Goal: Task Accomplishment & Management: Complete application form

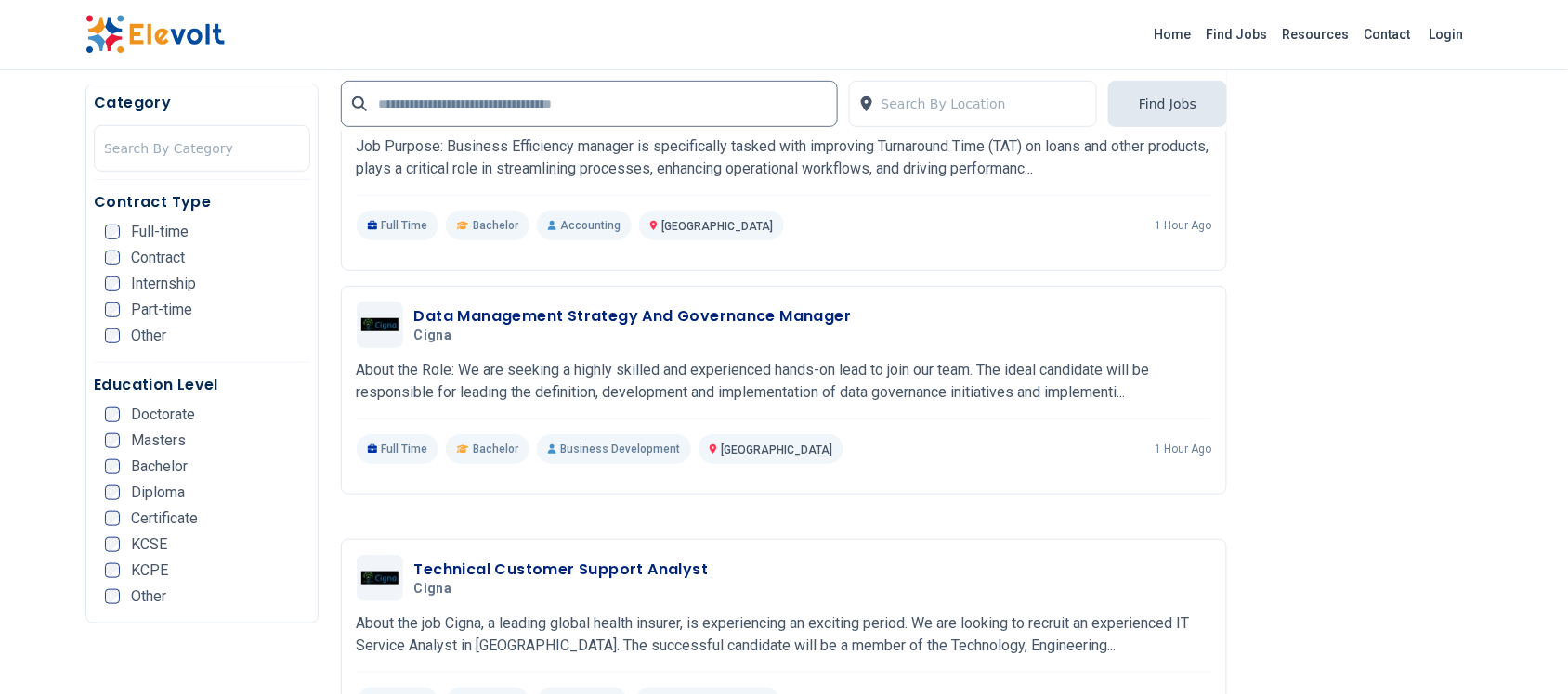
click at [1259, 35] on link "Find Jobs" at bounding box center [1236, 35] width 76 height 30
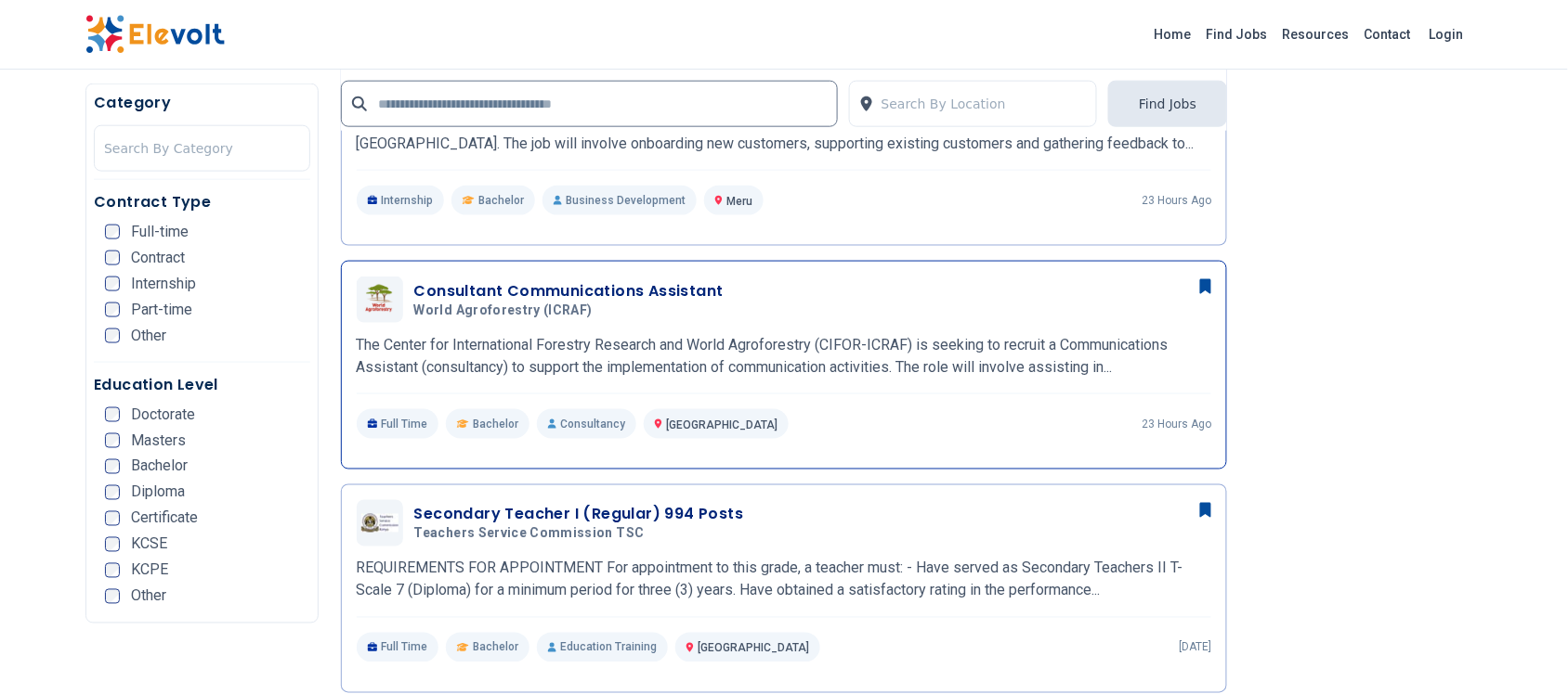
scroll to position [812, 0]
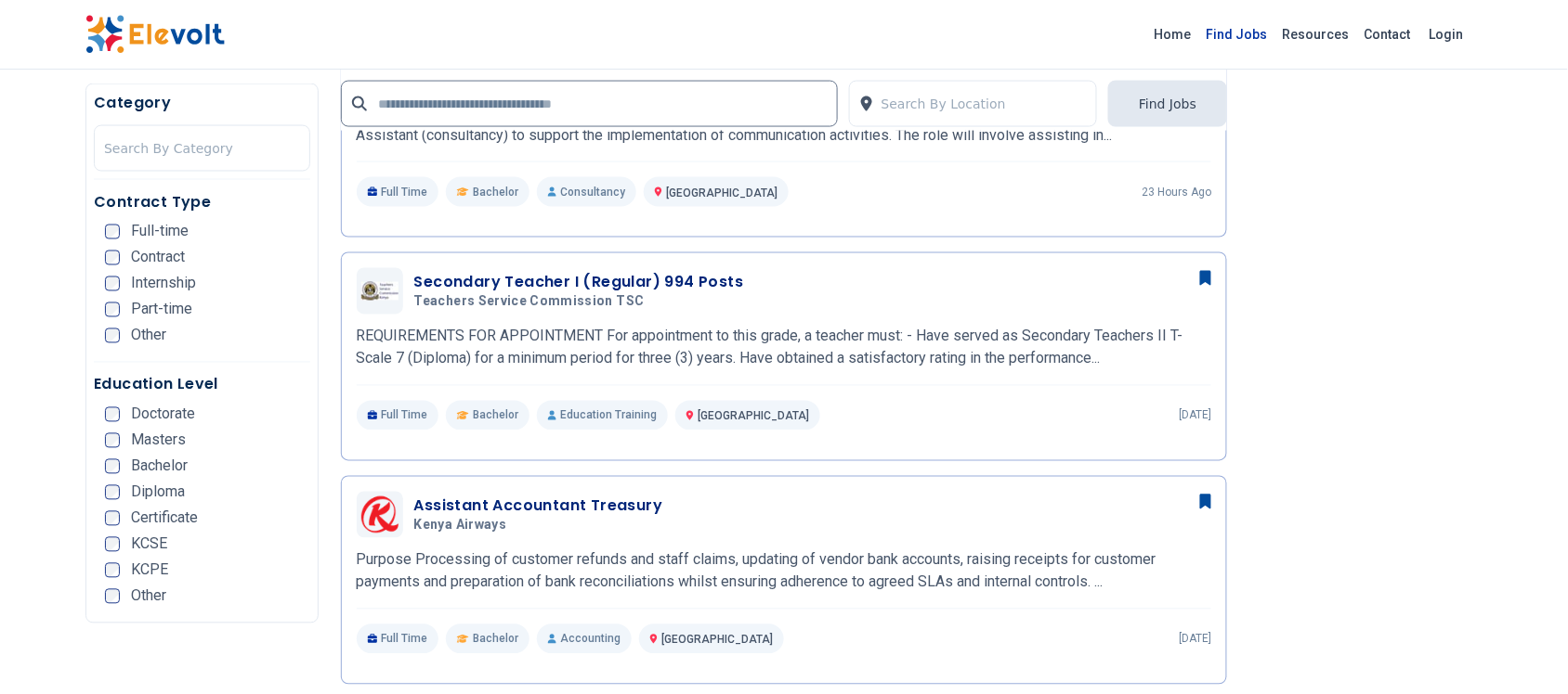
click at [1239, 33] on link "Find Jobs" at bounding box center [1236, 35] width 76 height 30
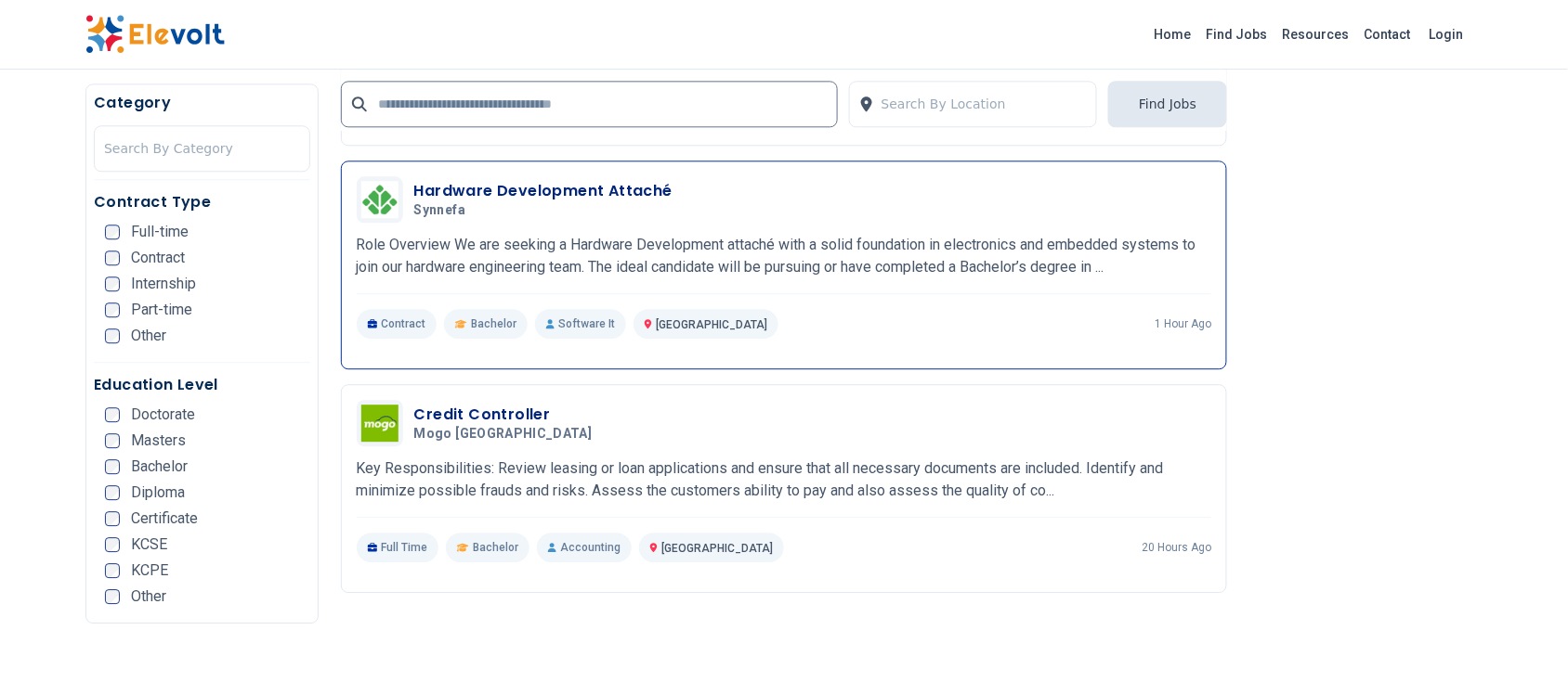
scroll to position [3481, 0]
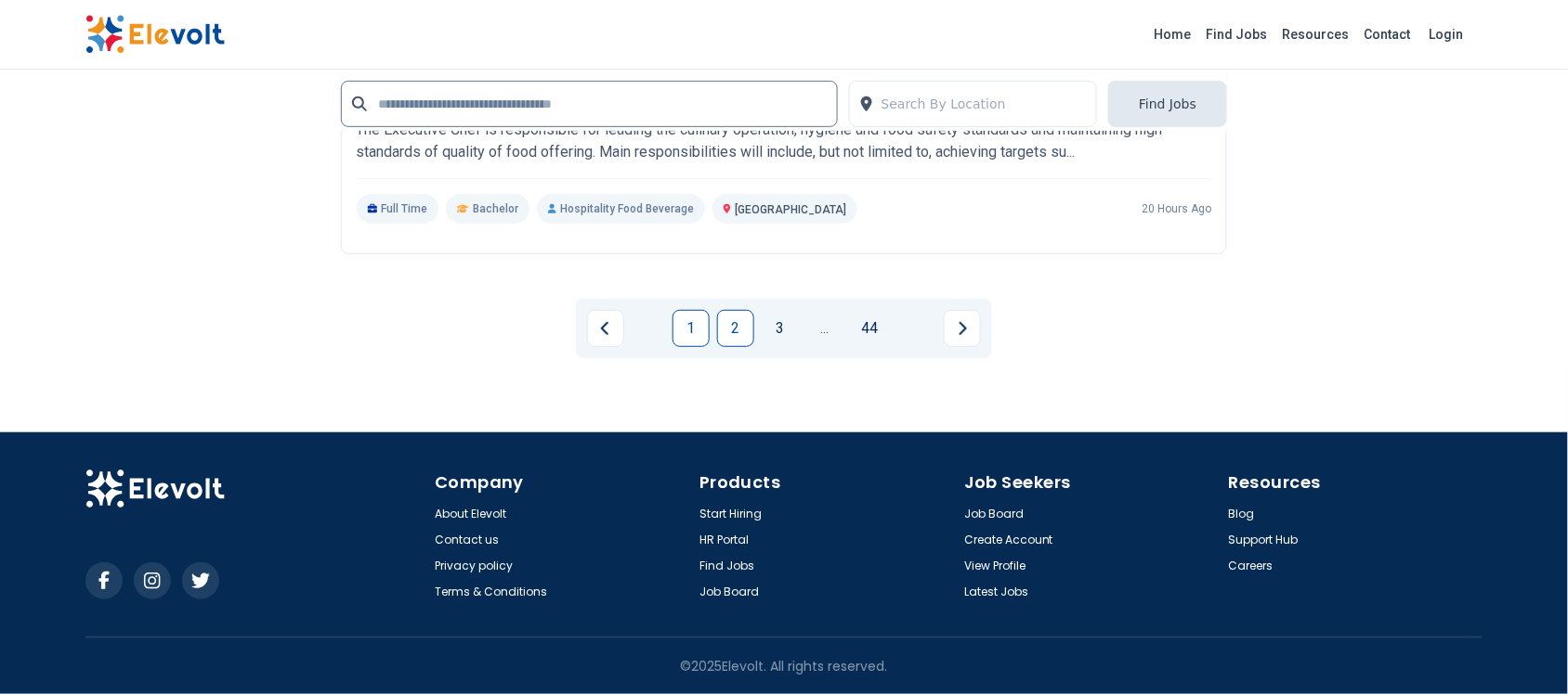
click at [741, 327] on link "2" at bounding box center [735, 328] width 37 height 37
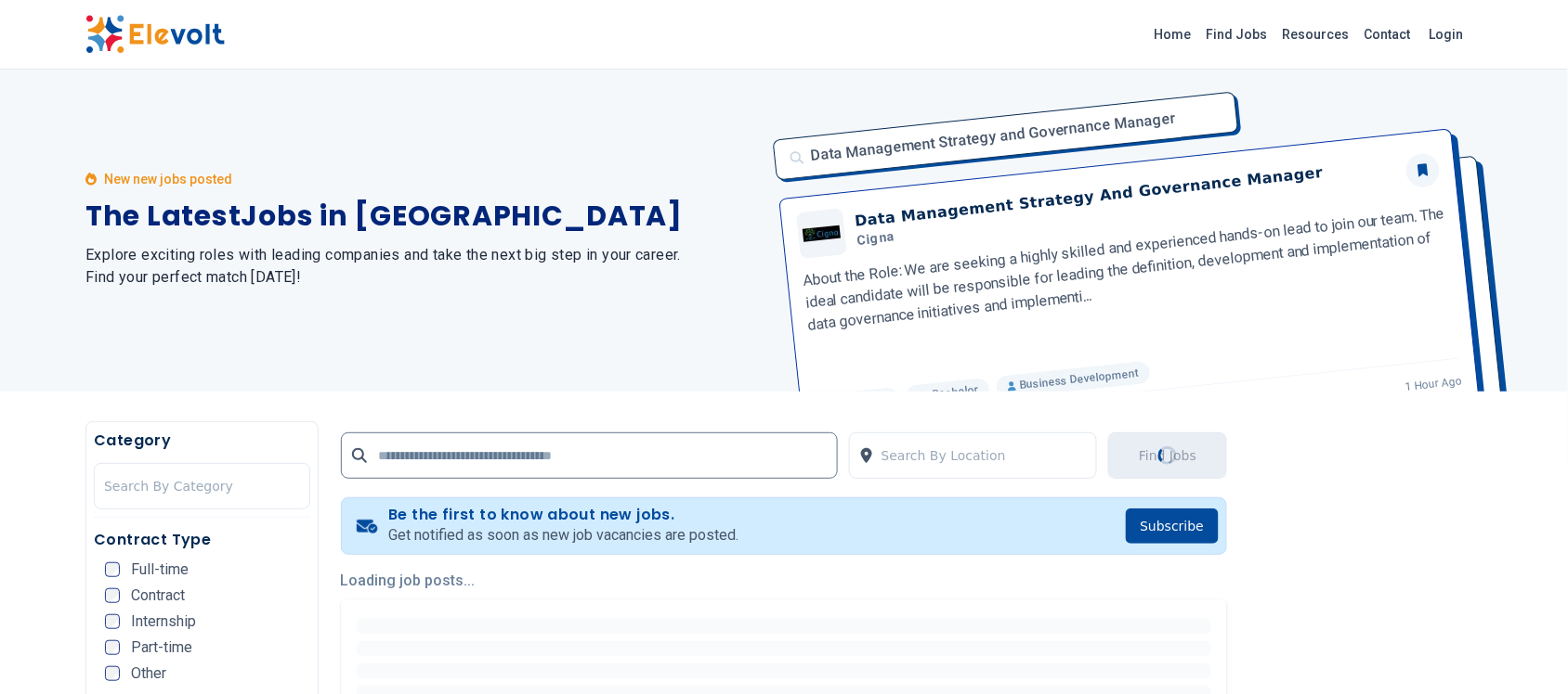
scroll to position [0, 0]
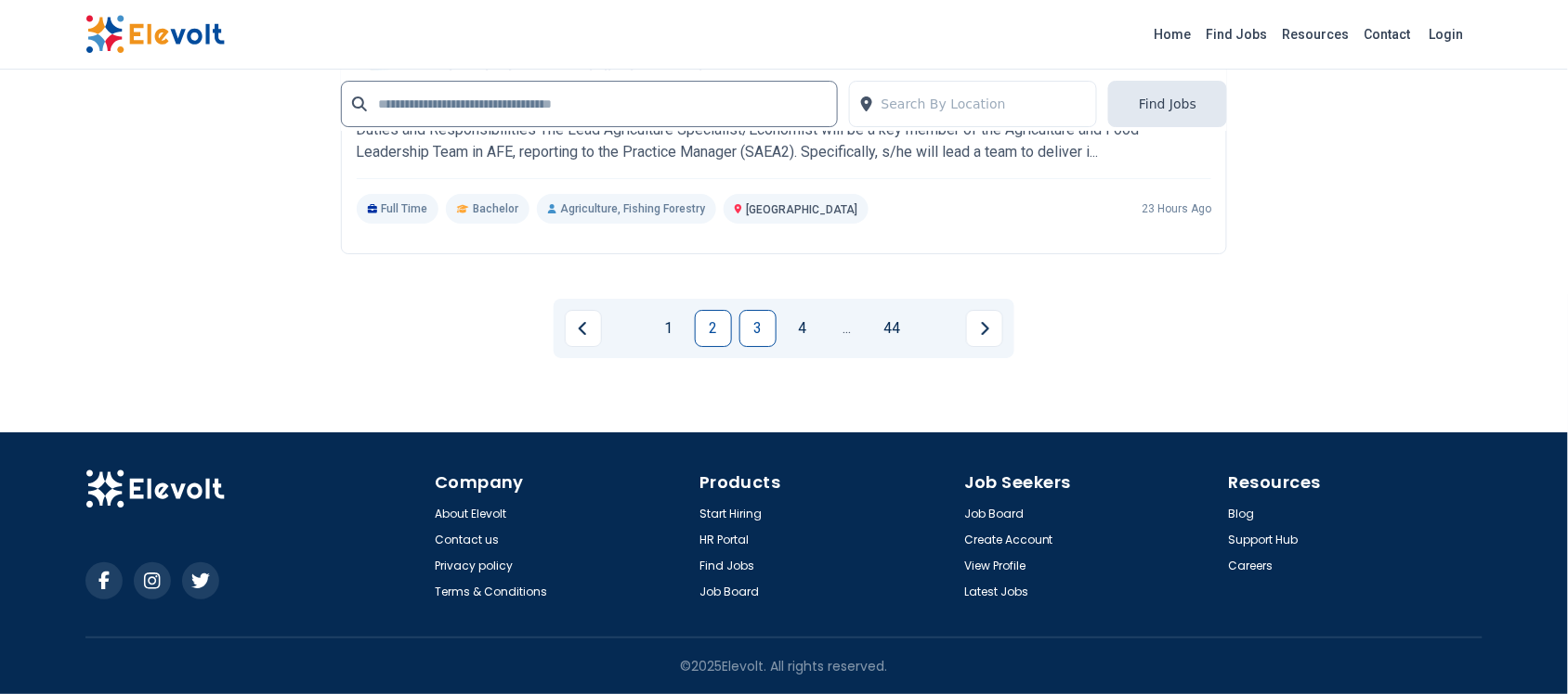
click at [771, 318] on link "3" at bounding box center [757, 328] width 37 height 37
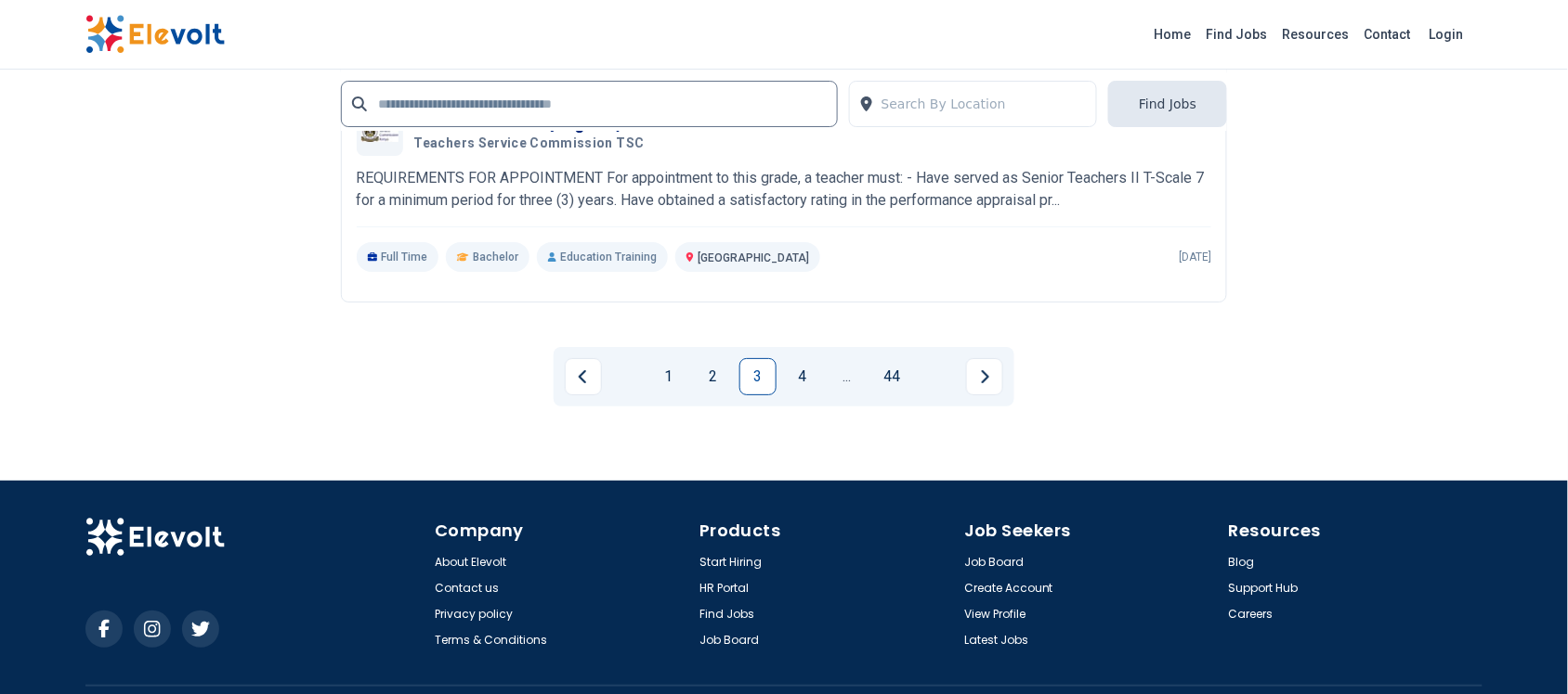
scroll to position [4116, 0]
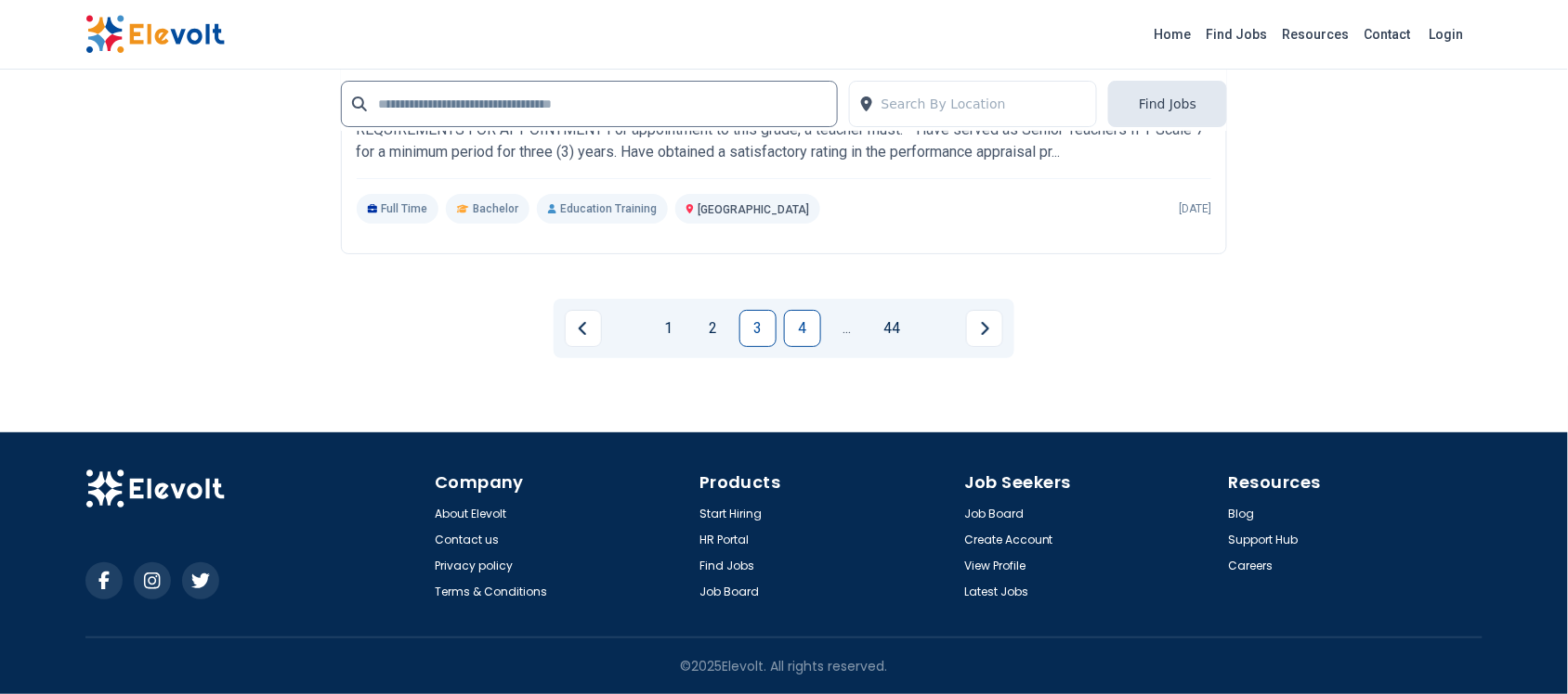
click at [806, 325] on link "4" at bounding box center [802, 328] width 37 height 37
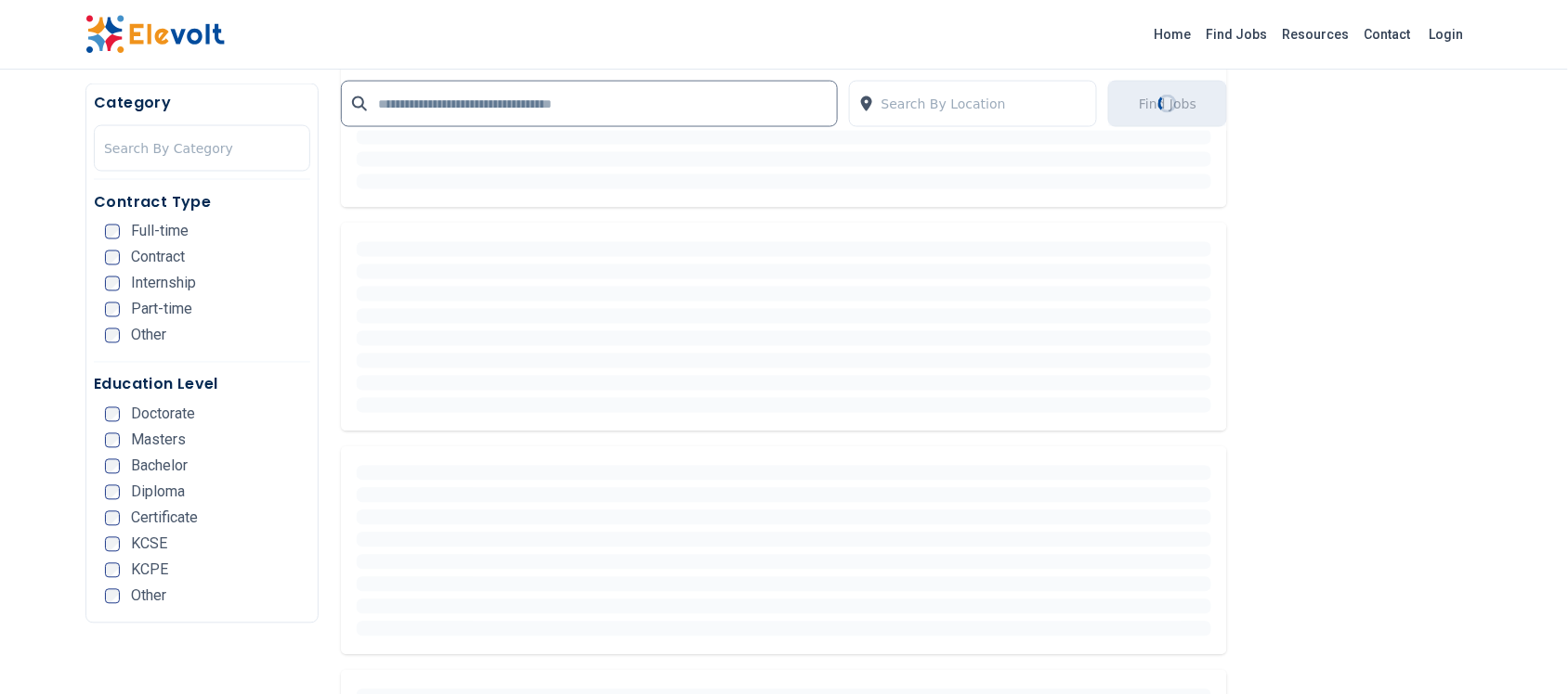
scroll to position [0, 0]
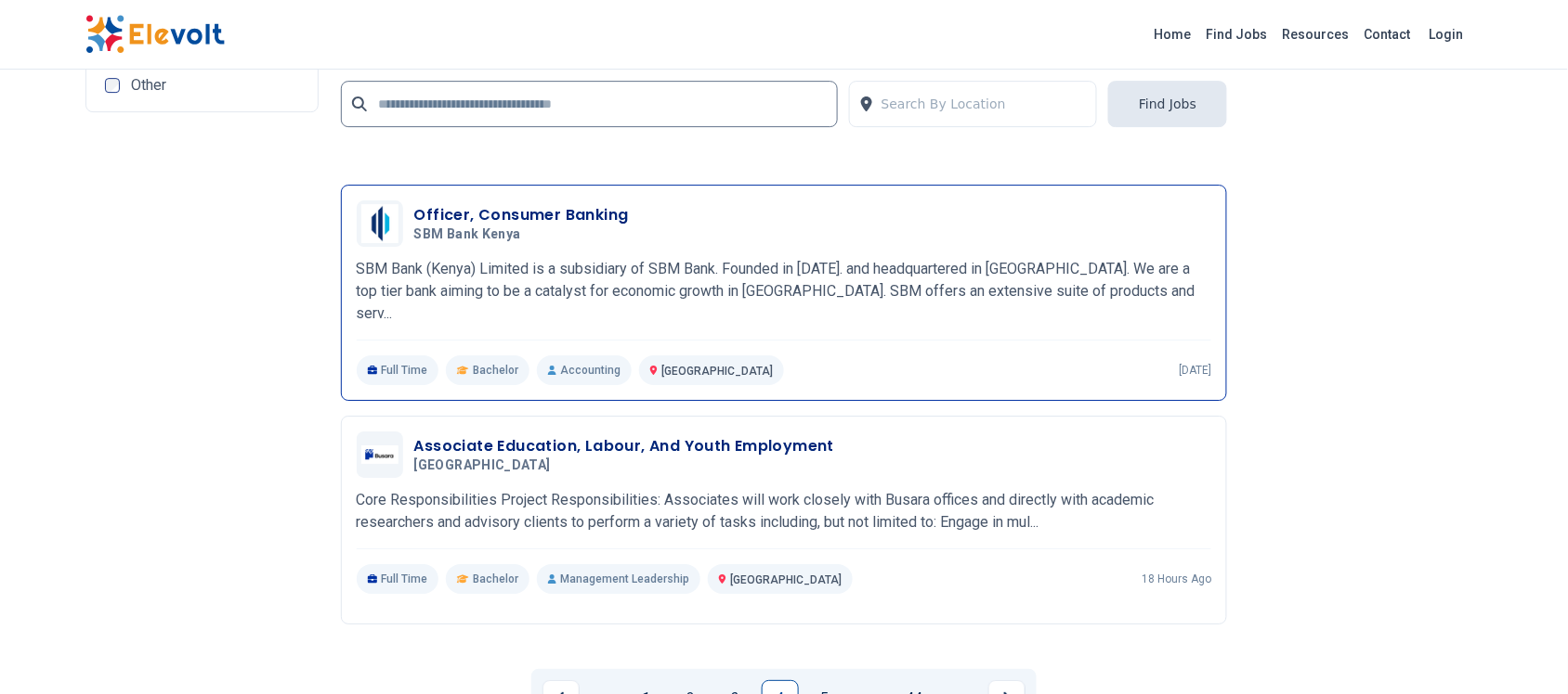
scroll to position [4192, 0]
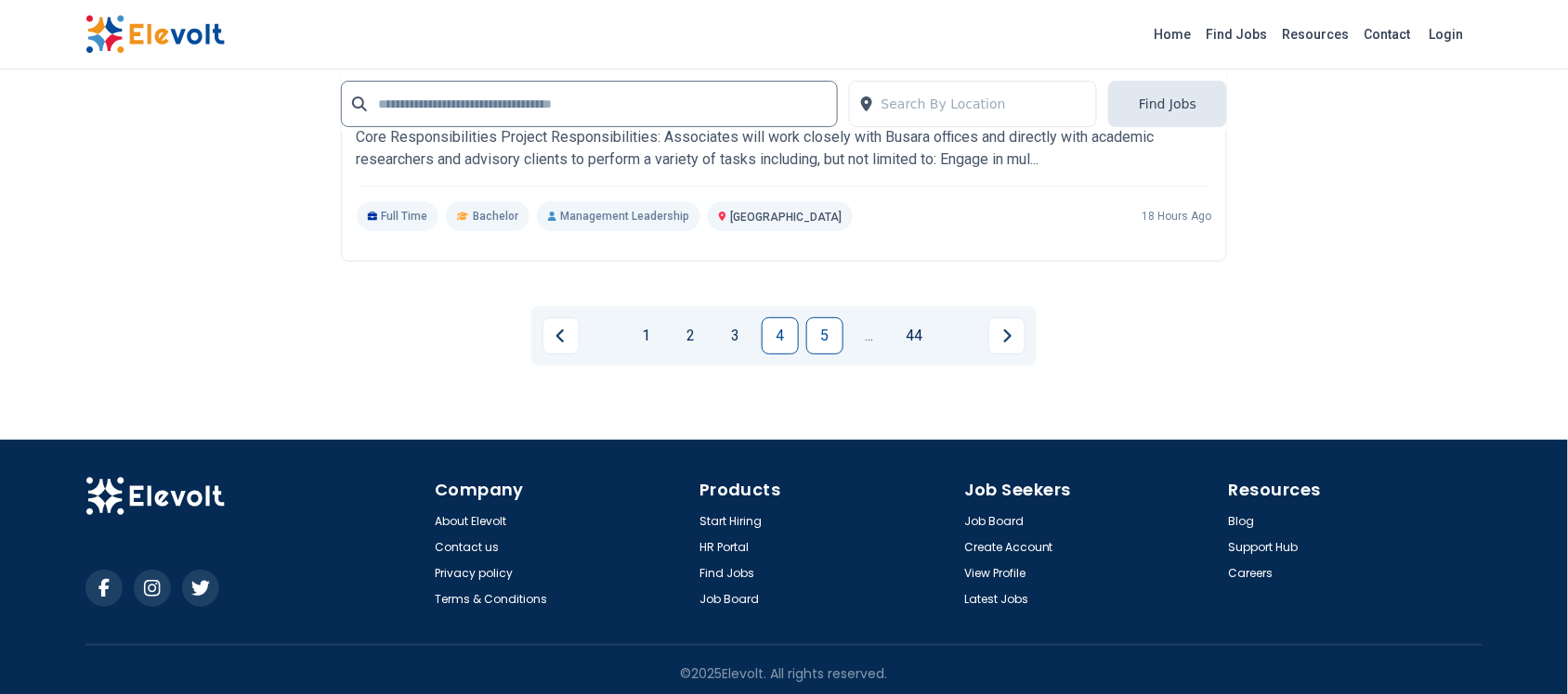
click at [814, 332] on link "5" at bounding box center [824, 336] width 37 height 37
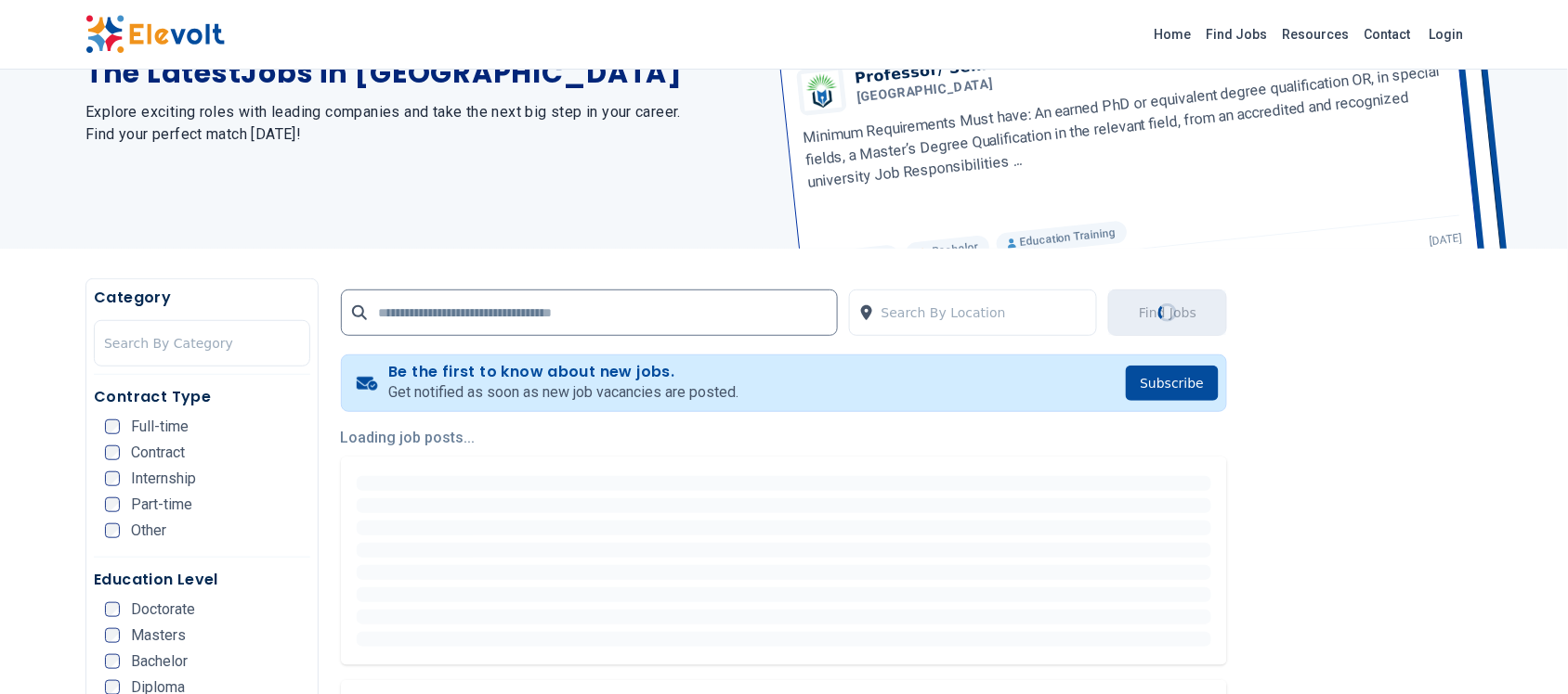
scroll to position [0, 0]
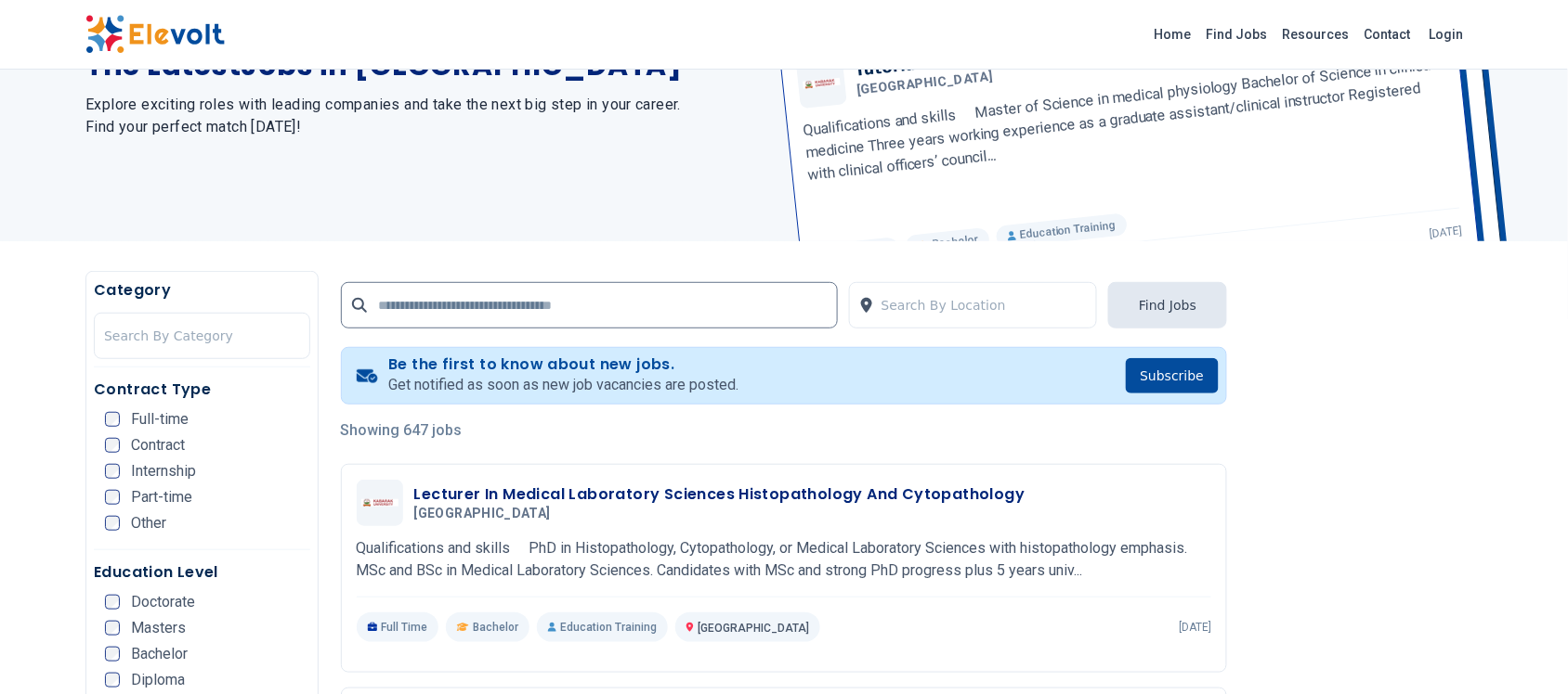
scroll to position [116, 0]
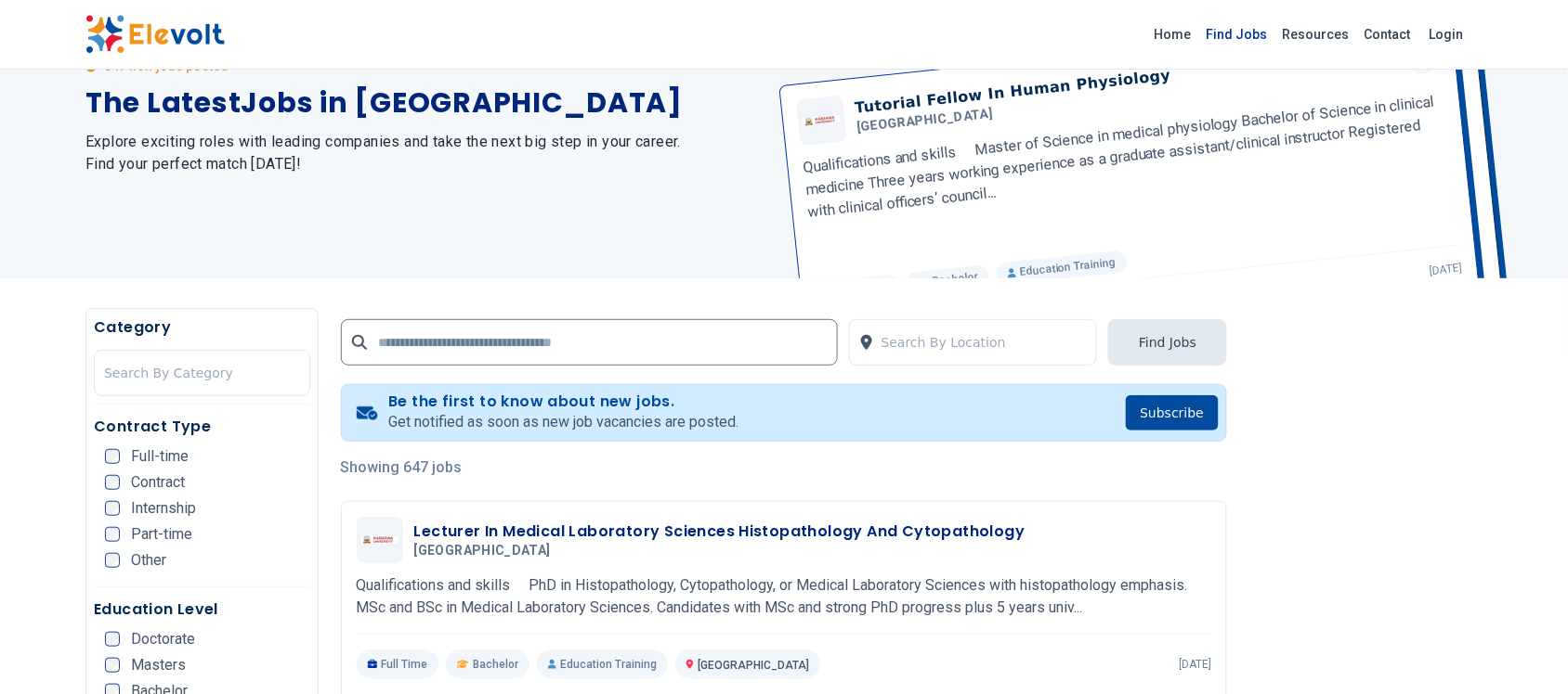
click at [1231, 31] on link "Find Jobs" at bounding box center [1236, 35] width 76 height 30
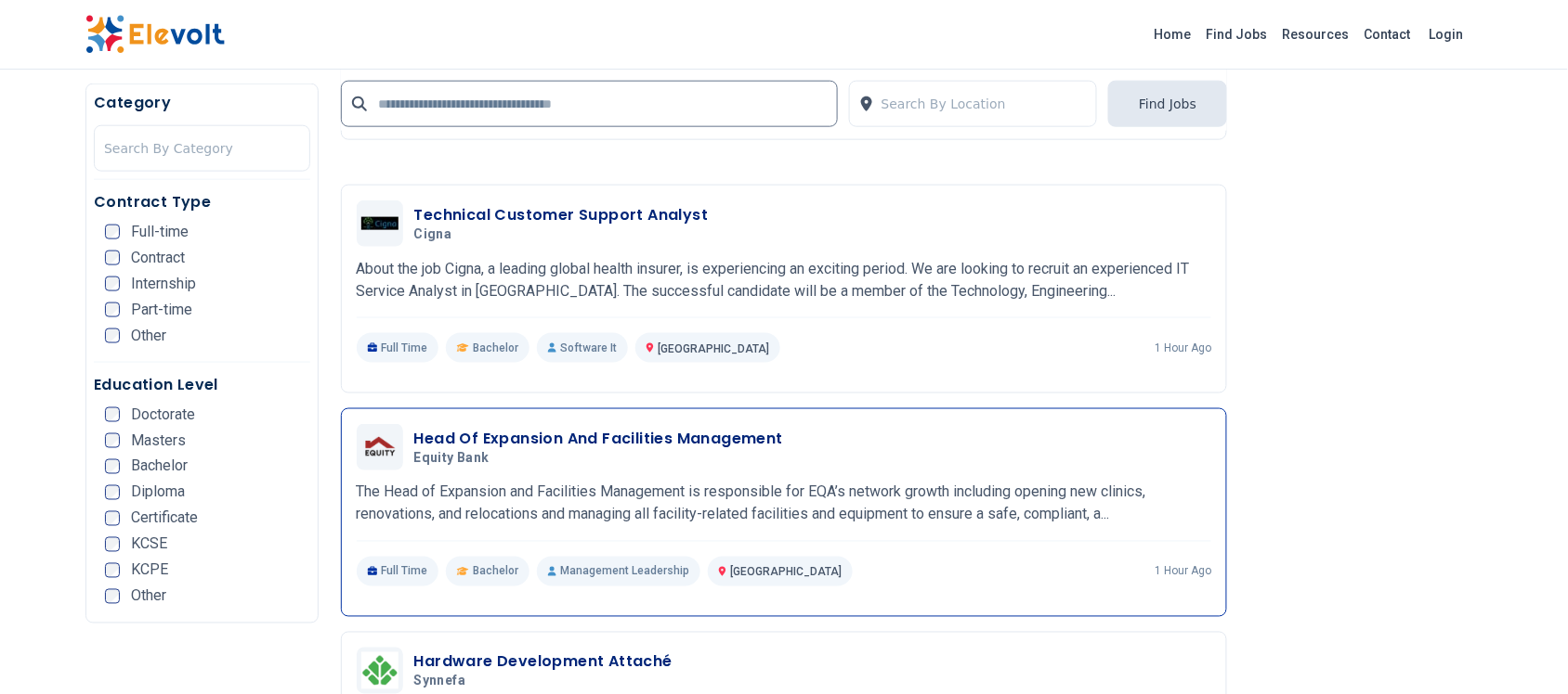
scroll to position [2668, 0]
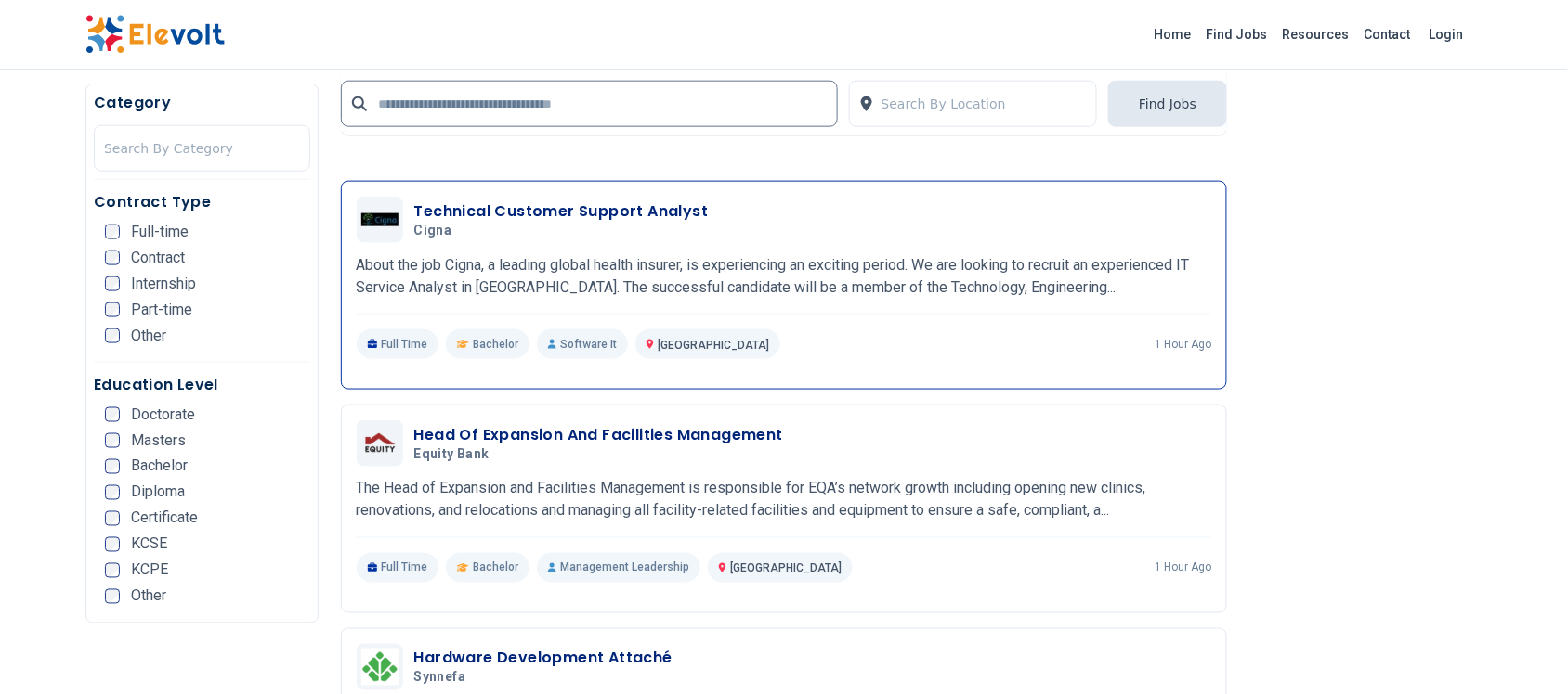
click at [569, 212] on h3 "Technical Customer Support Analyst" at bounding box center [562, 211] width 295 height 22
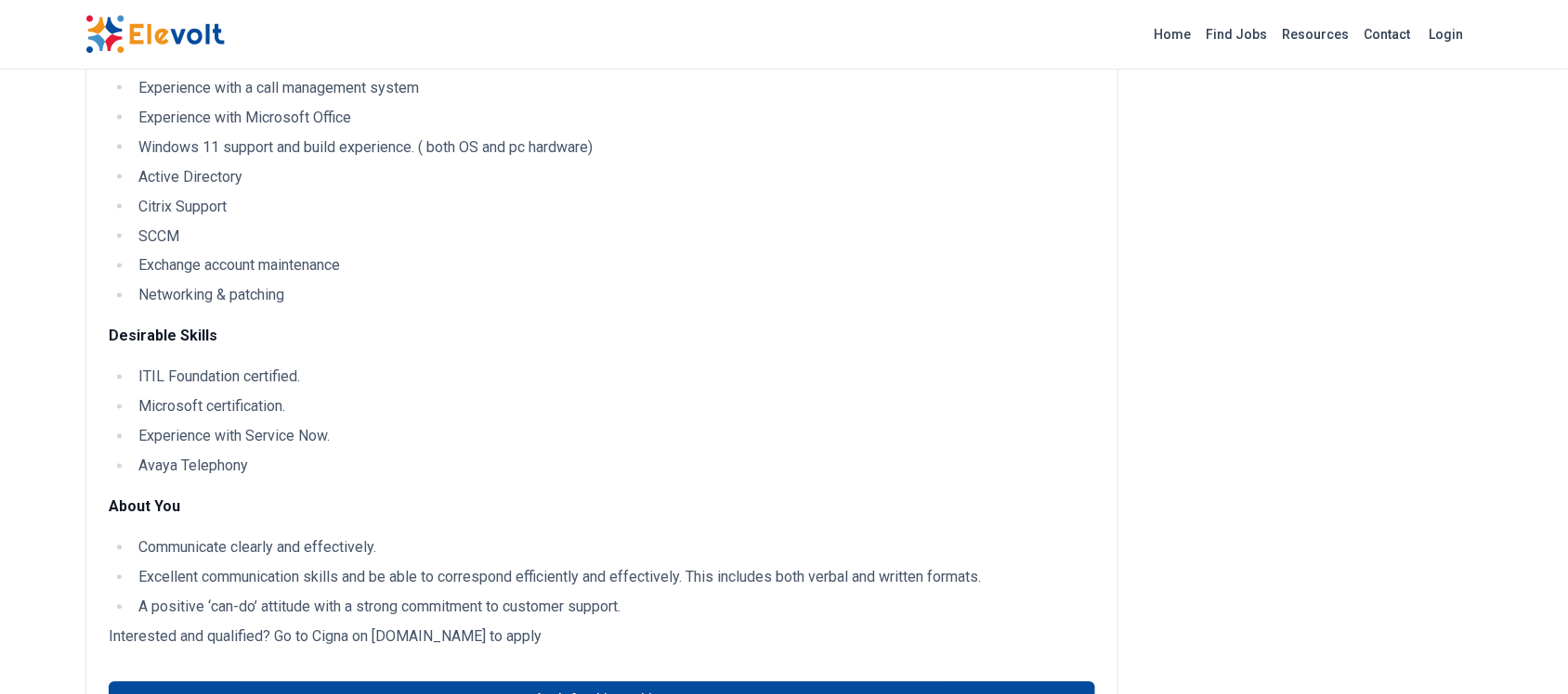
scroll to position [812, 0]
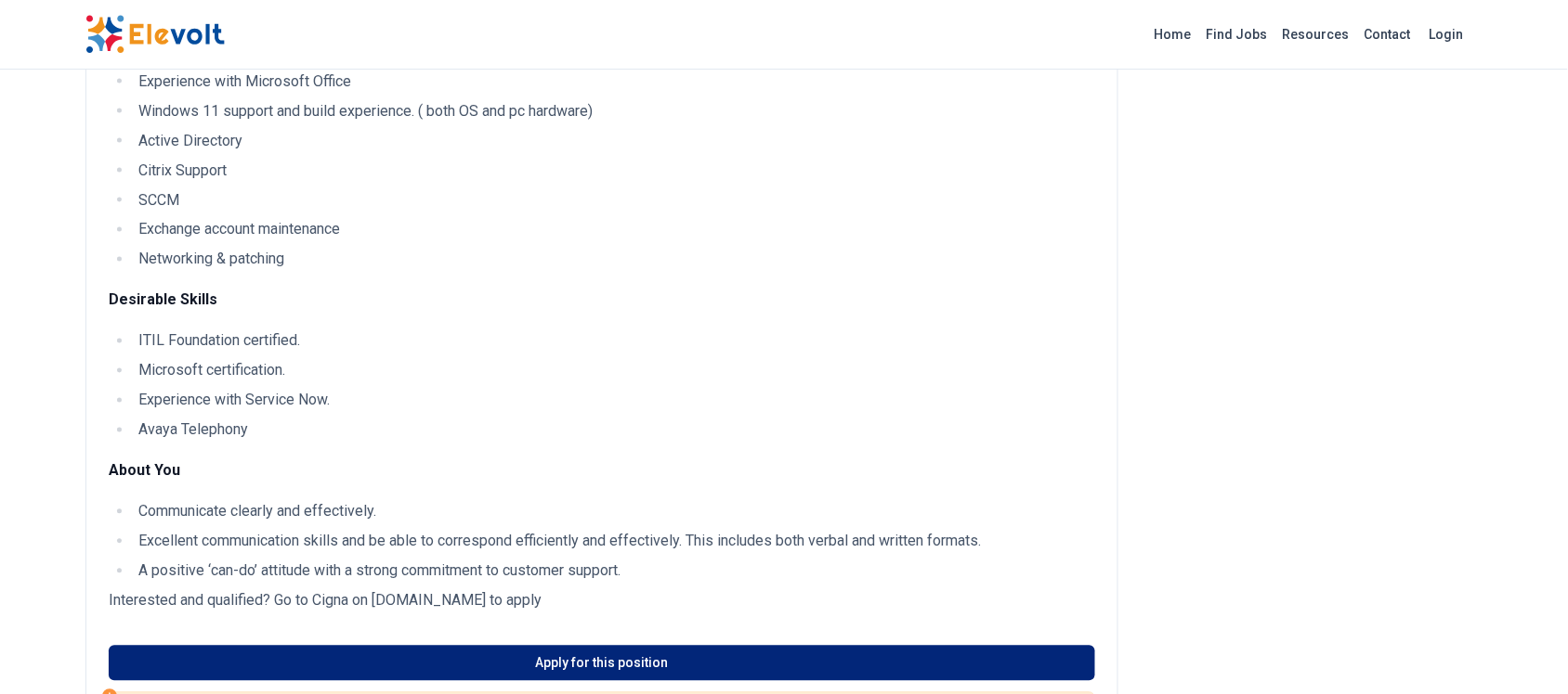
click at [590, 665] on link "Apply for this position" at bounding box center [602, 663] width 986 height 35
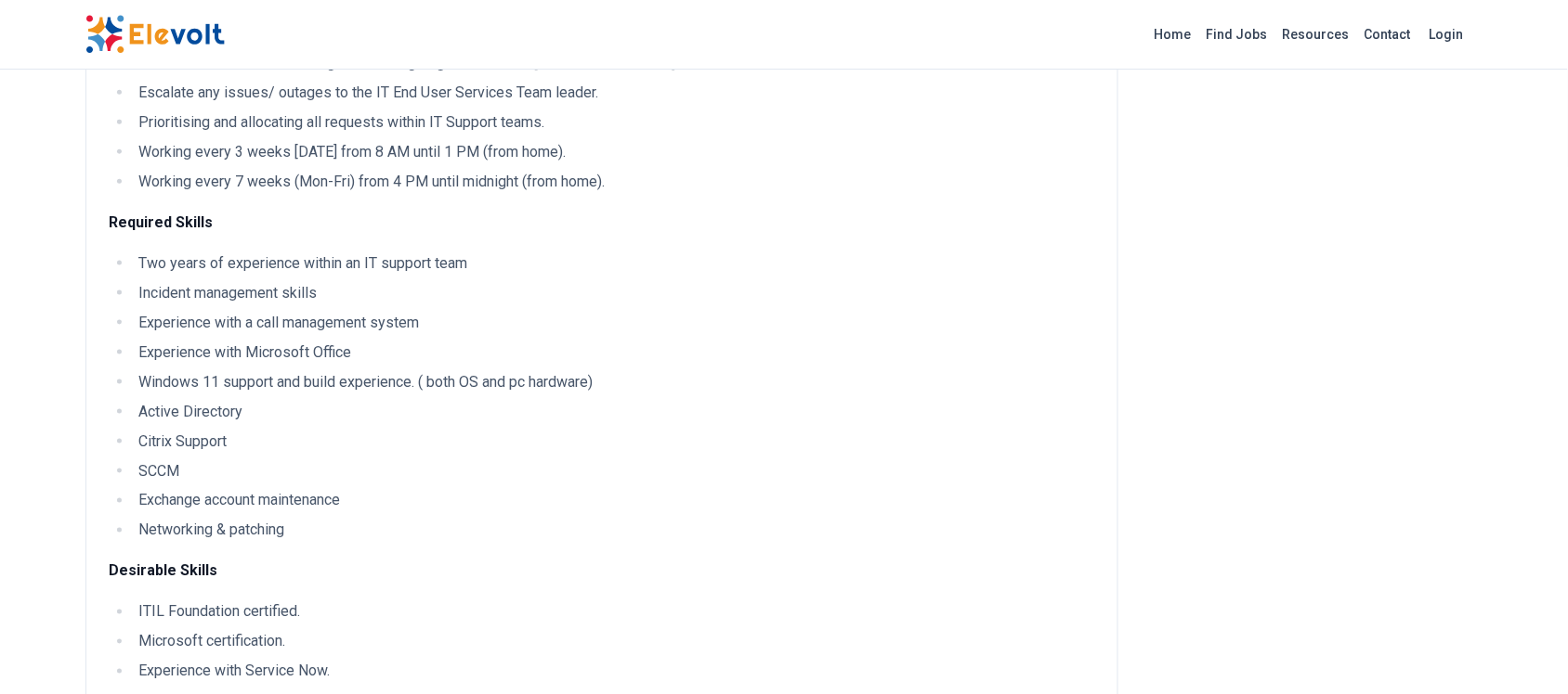
scroll to position [464, 0]
